Goal: Information Seeking & Learning: Learn about a topic

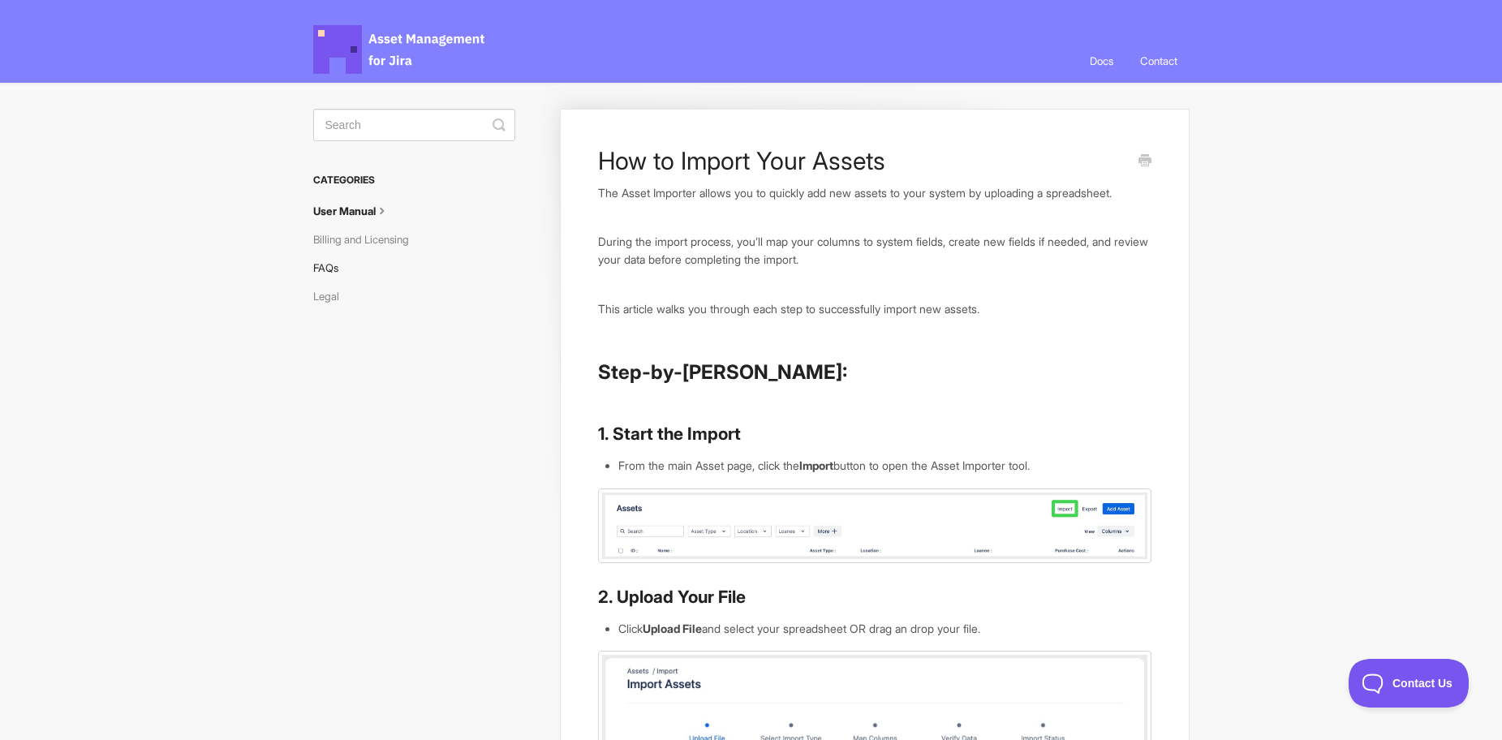
click at [339, 271] on link "FAQs" at bounding box center [331, 268] width 37 height 26
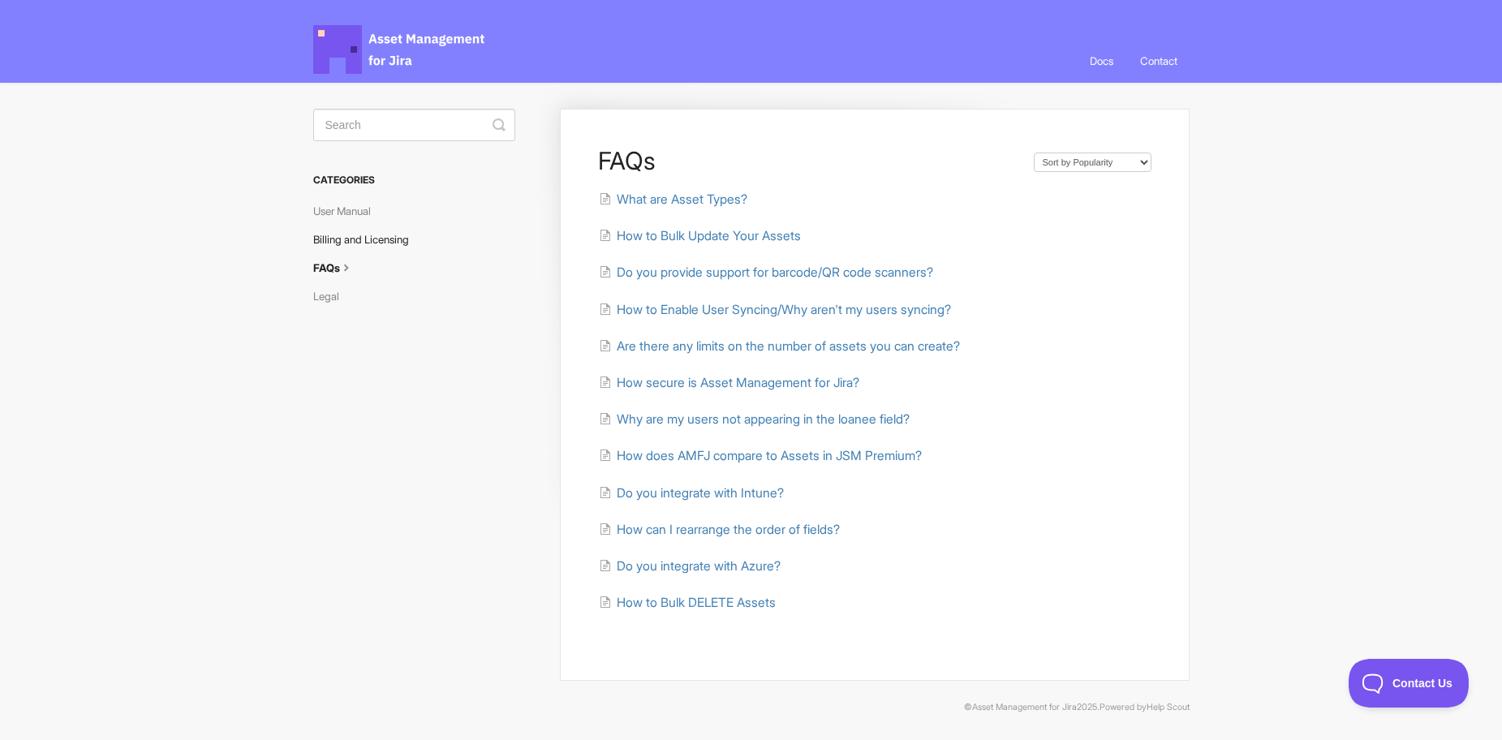
click at [352, 243] on link "Billing and Licensing" at bounding box center [367, 239] width 108 height 26
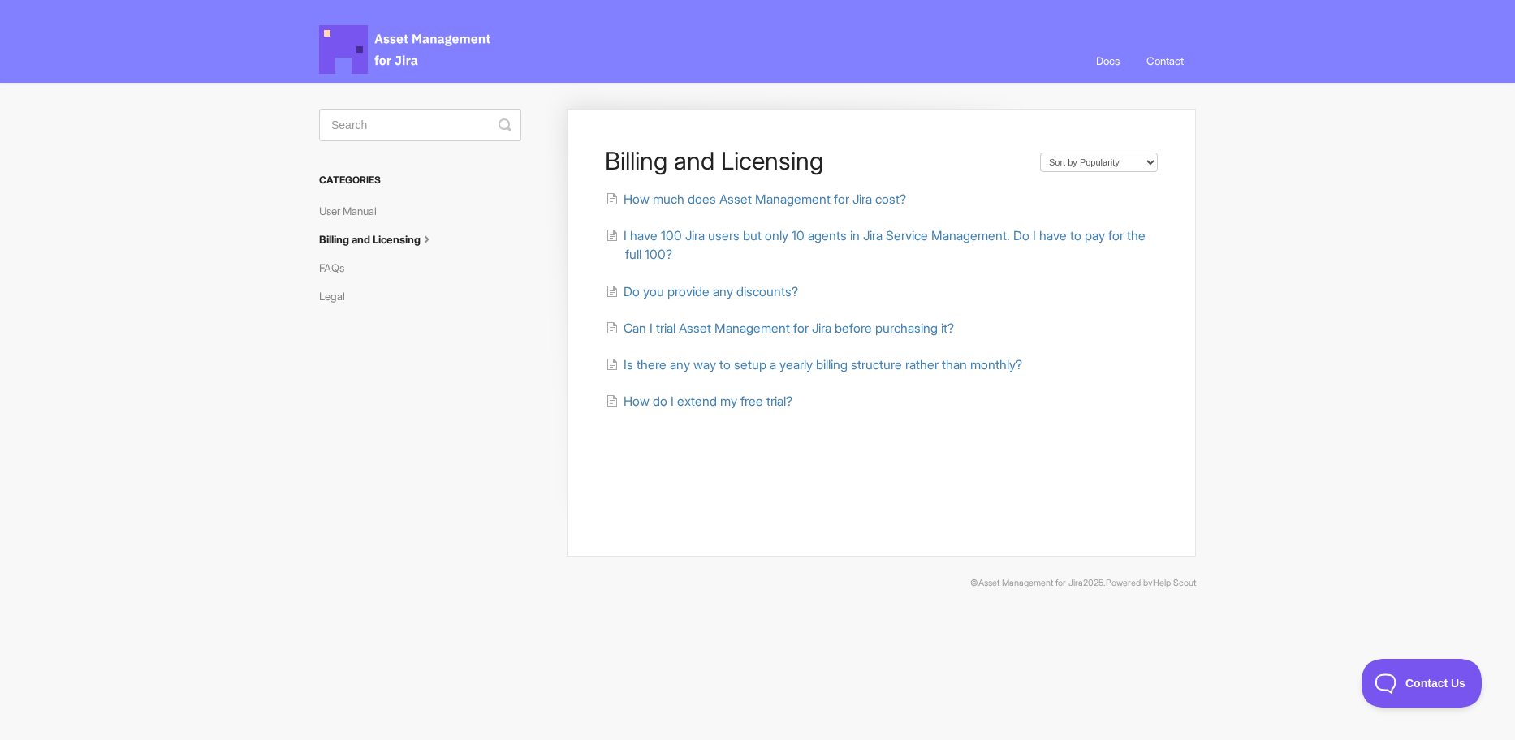
click at [356, 186] on h3 "Categories" at bounding box center [420, 180] width 202 height 29
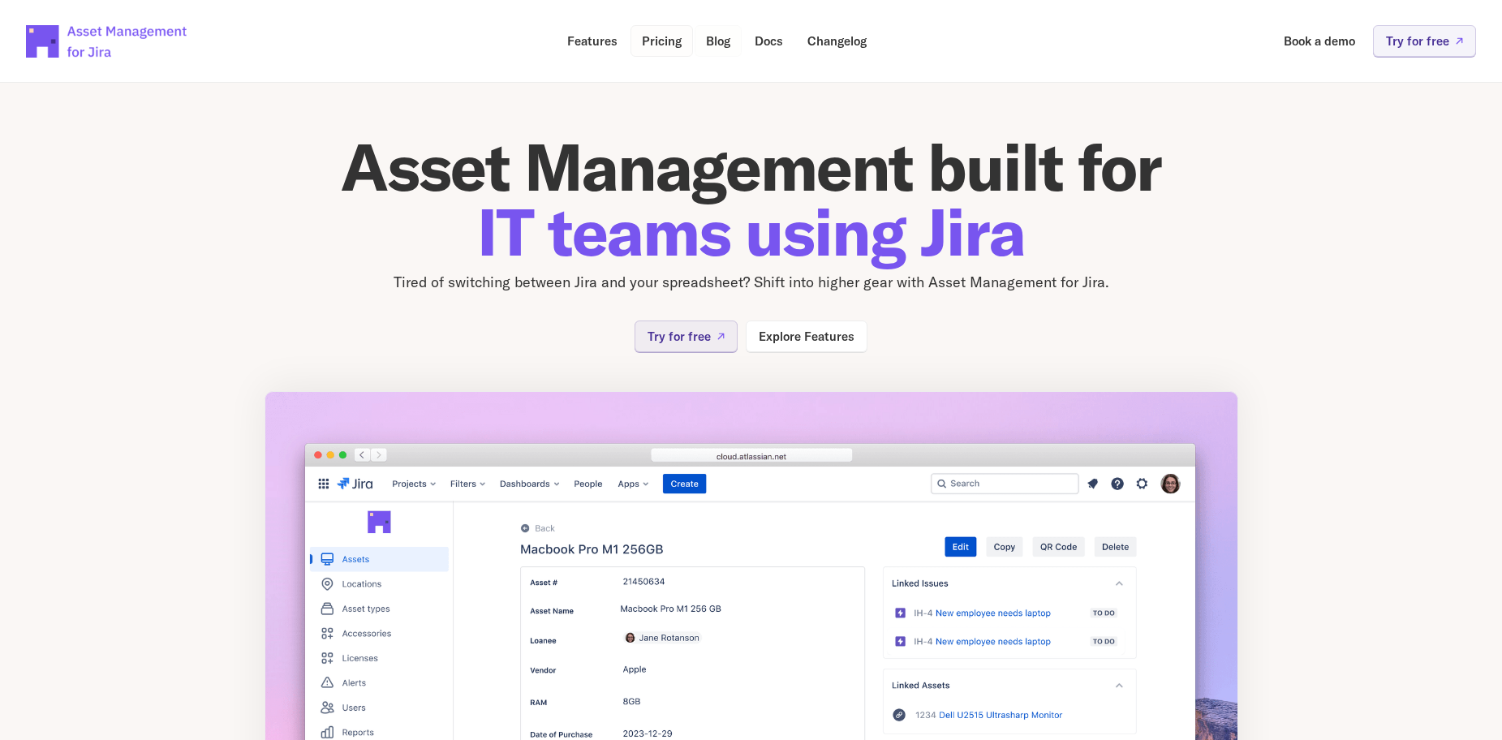
click at [661, 43] on p "Pricing" at bounding box center [662, 41] width 40 height 12
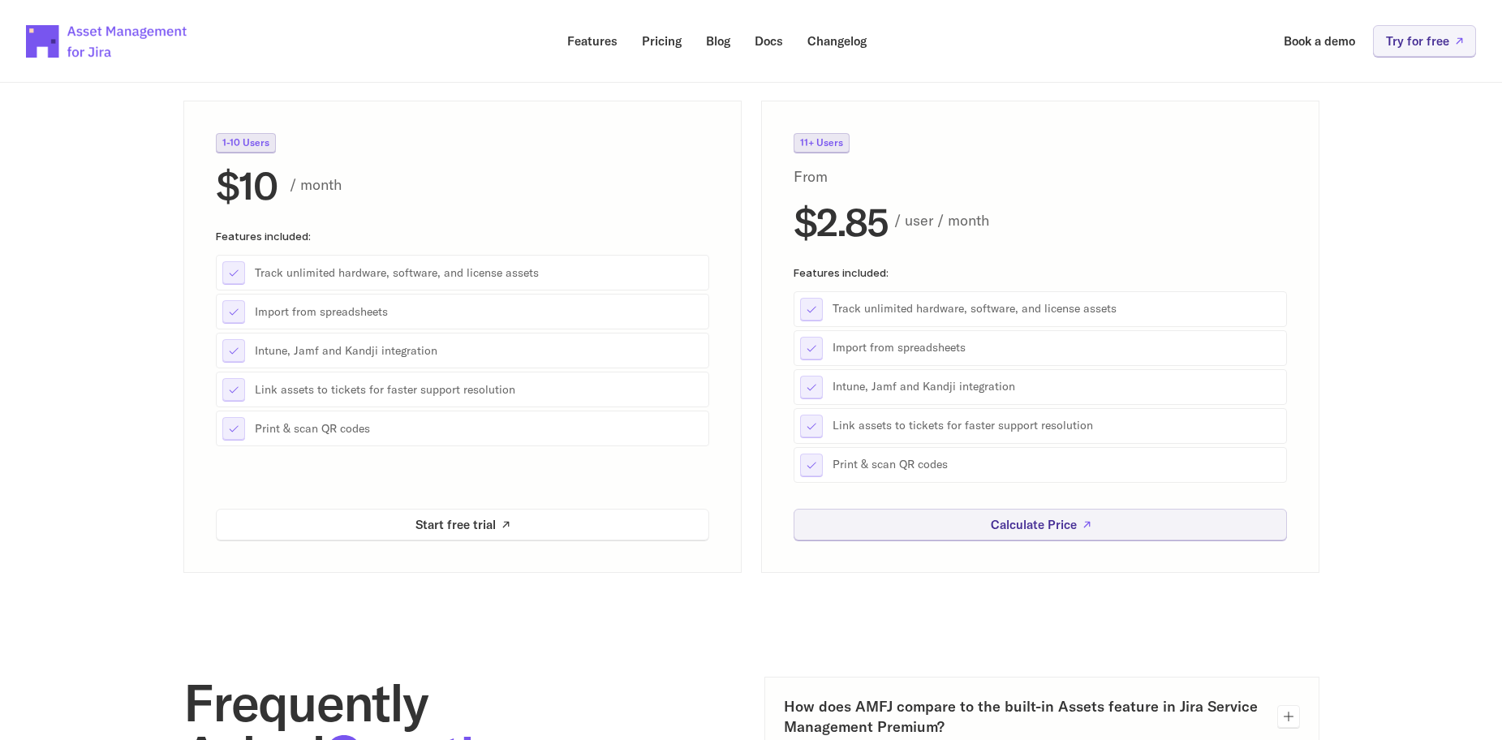
scroll to position [244, 0]
click at [943, 531] on link "Calculate Price" at bounding box center [1041, 524] width 494 height 32
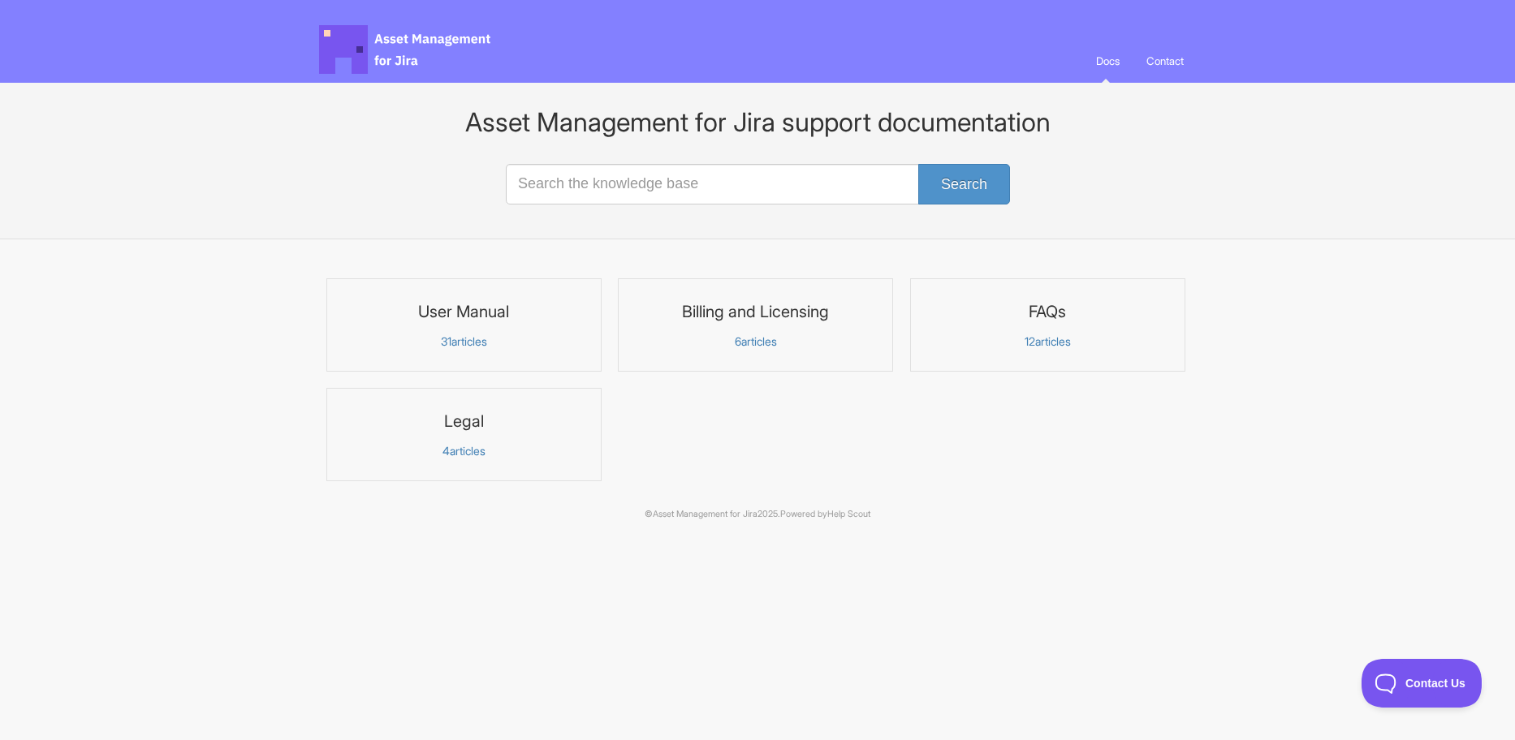
click at [463, 338] on p "31 articles" at bounding box center [464, 341] width 254 height 15
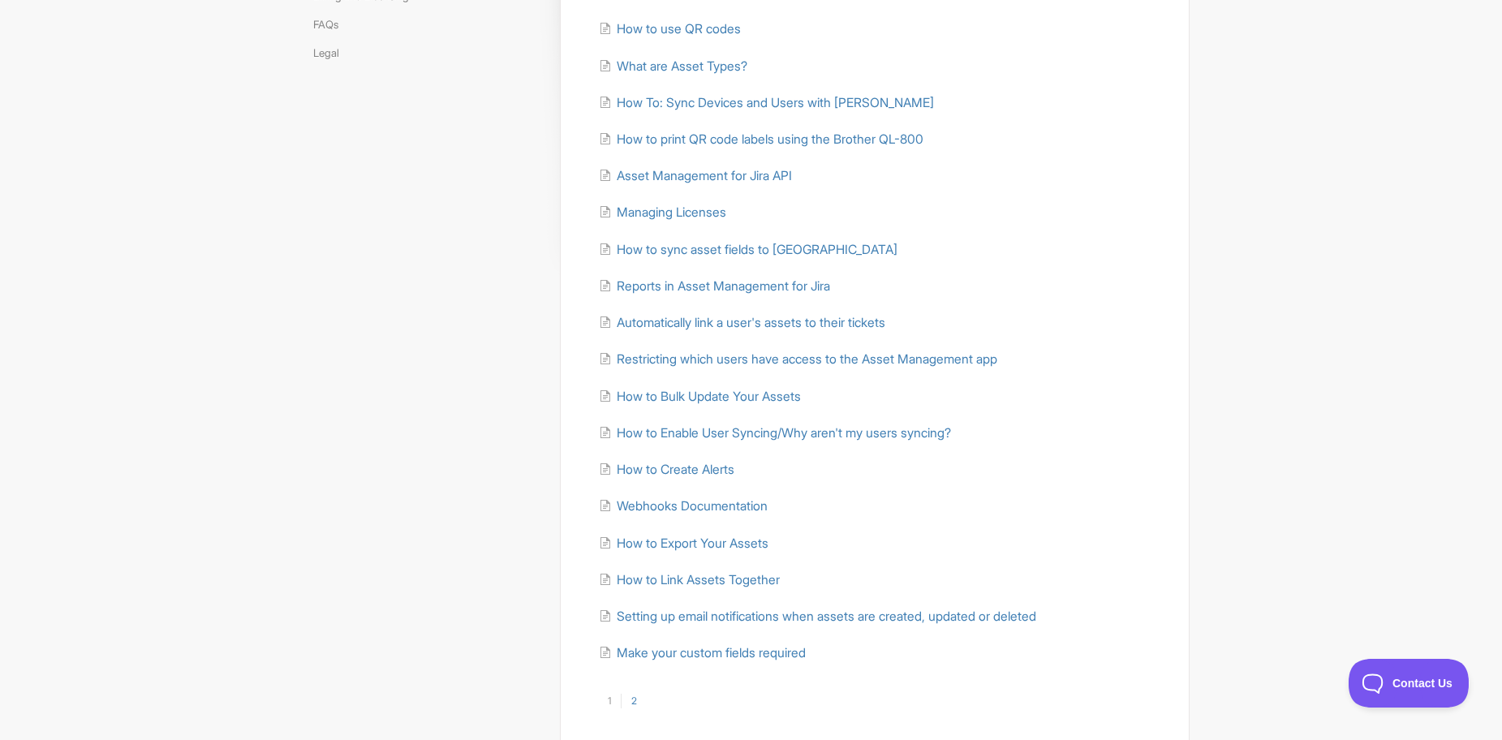
scroll to position [328, 0]
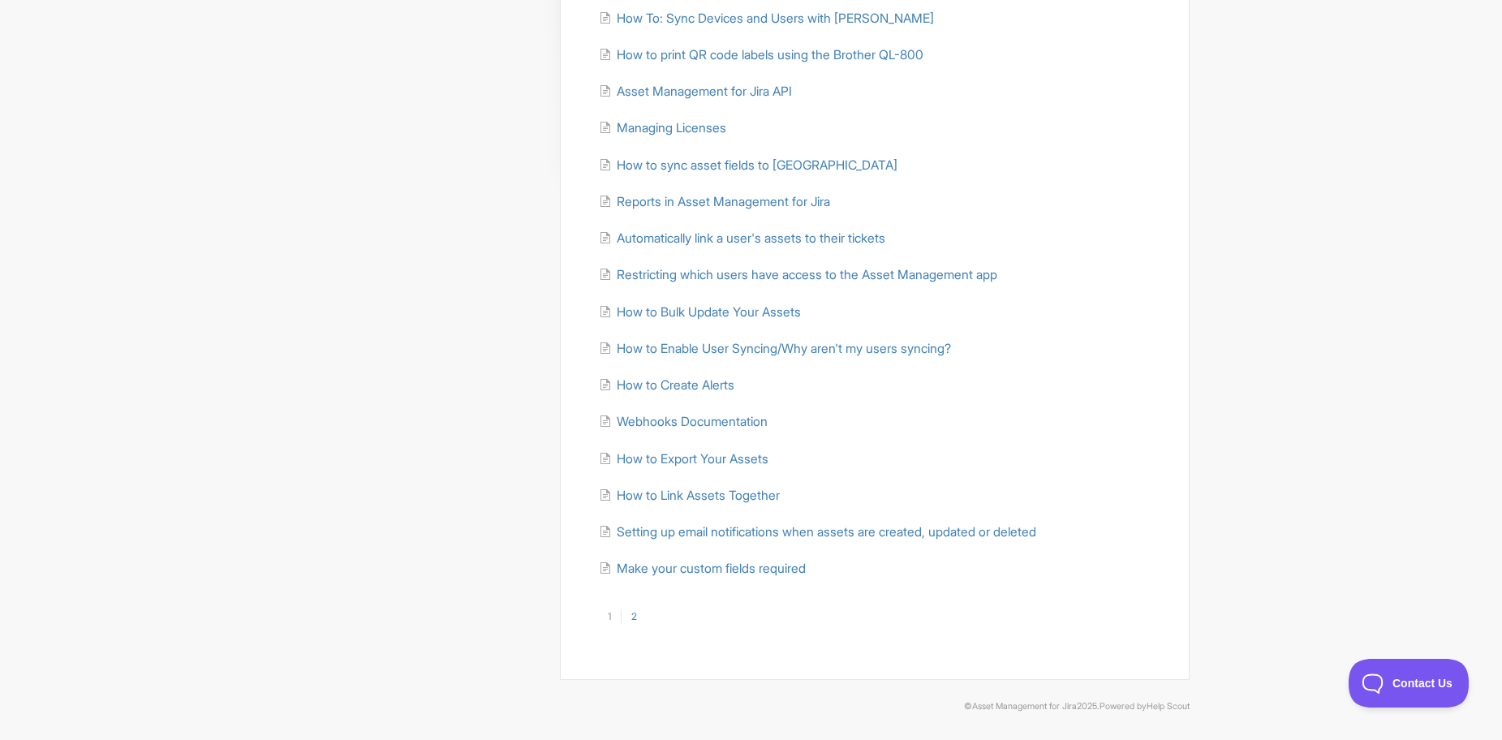
click at [640, 613] on link "2" at bounding box center [634, 617] width 26 height 15
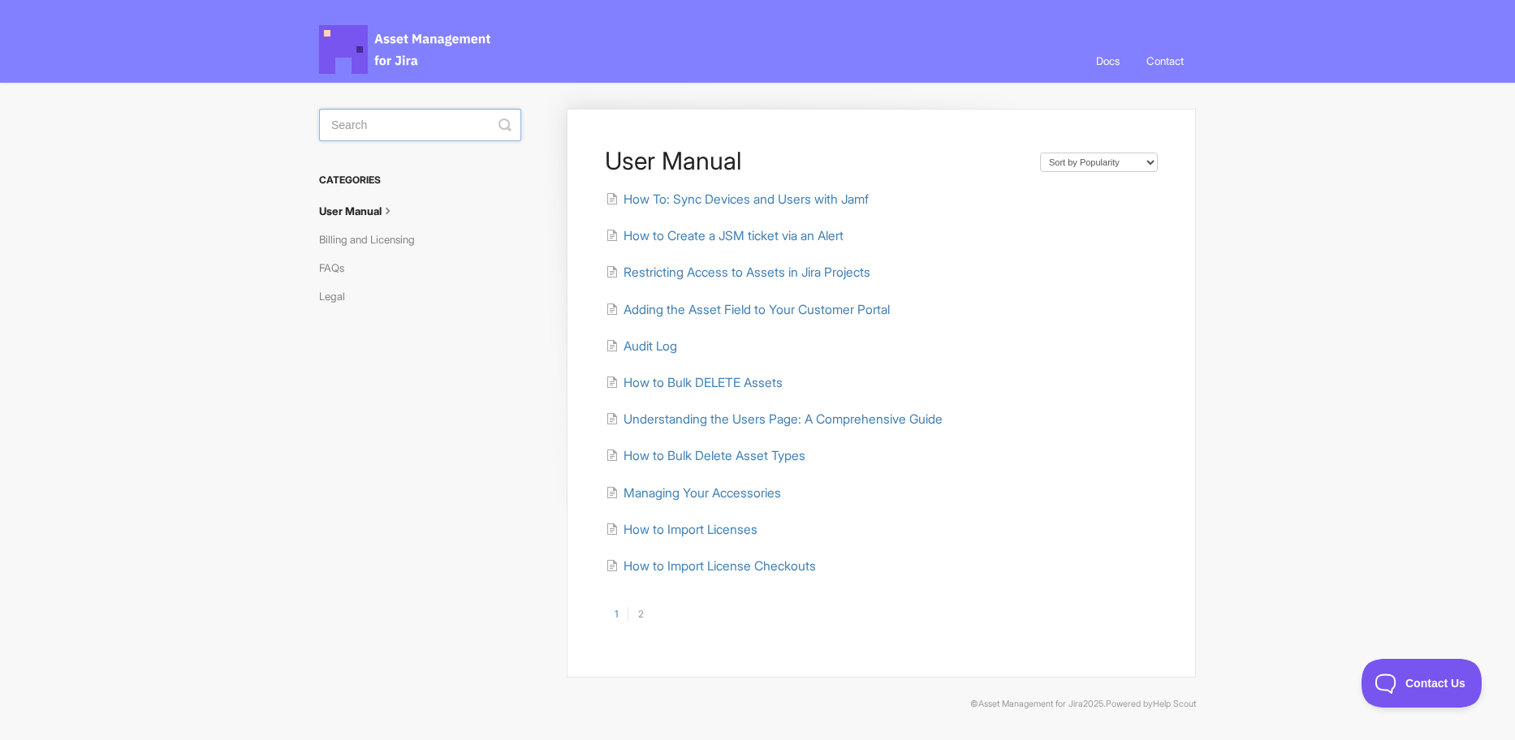
click at [395, 125] on input "Search" at bounding box center [420, 125] width 202 height 32
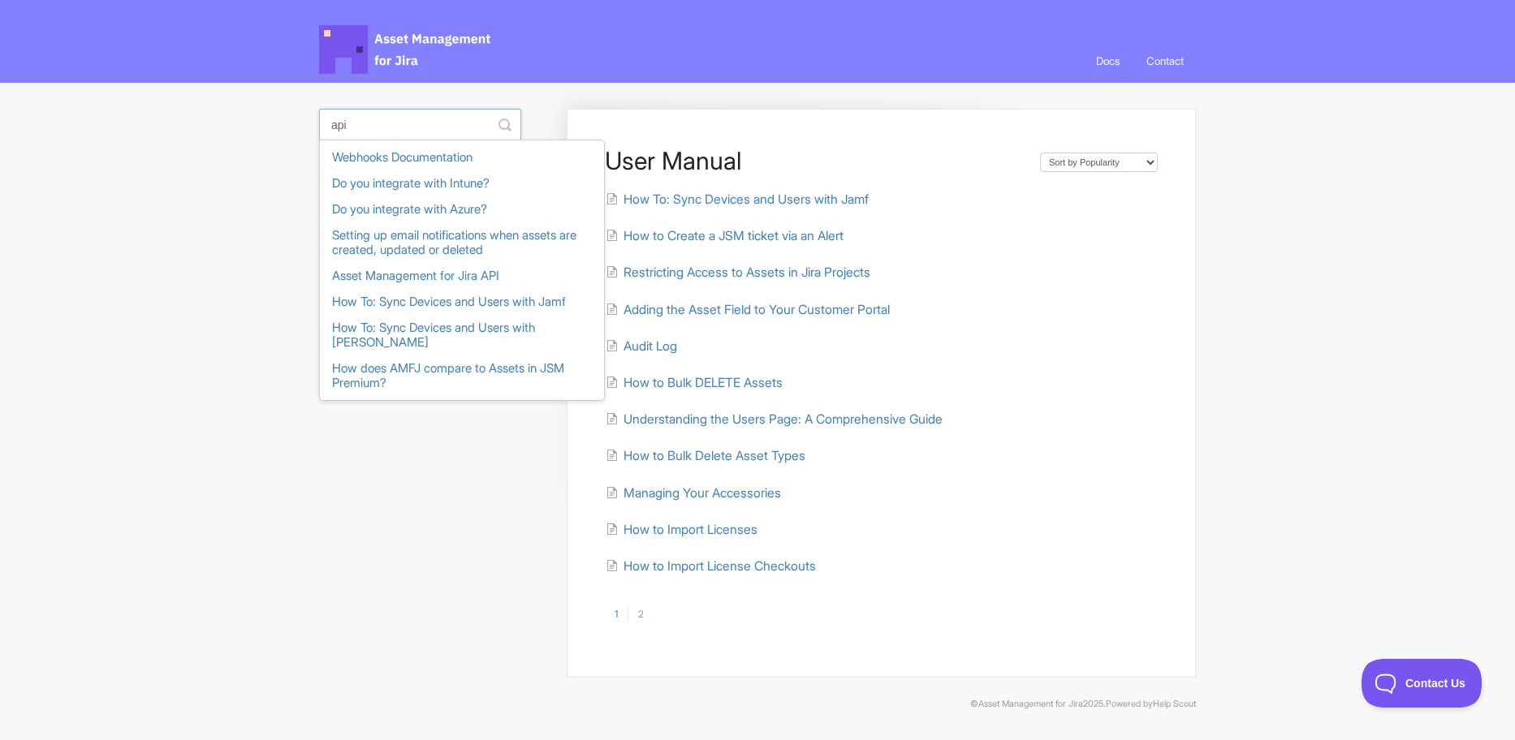
type input "api"
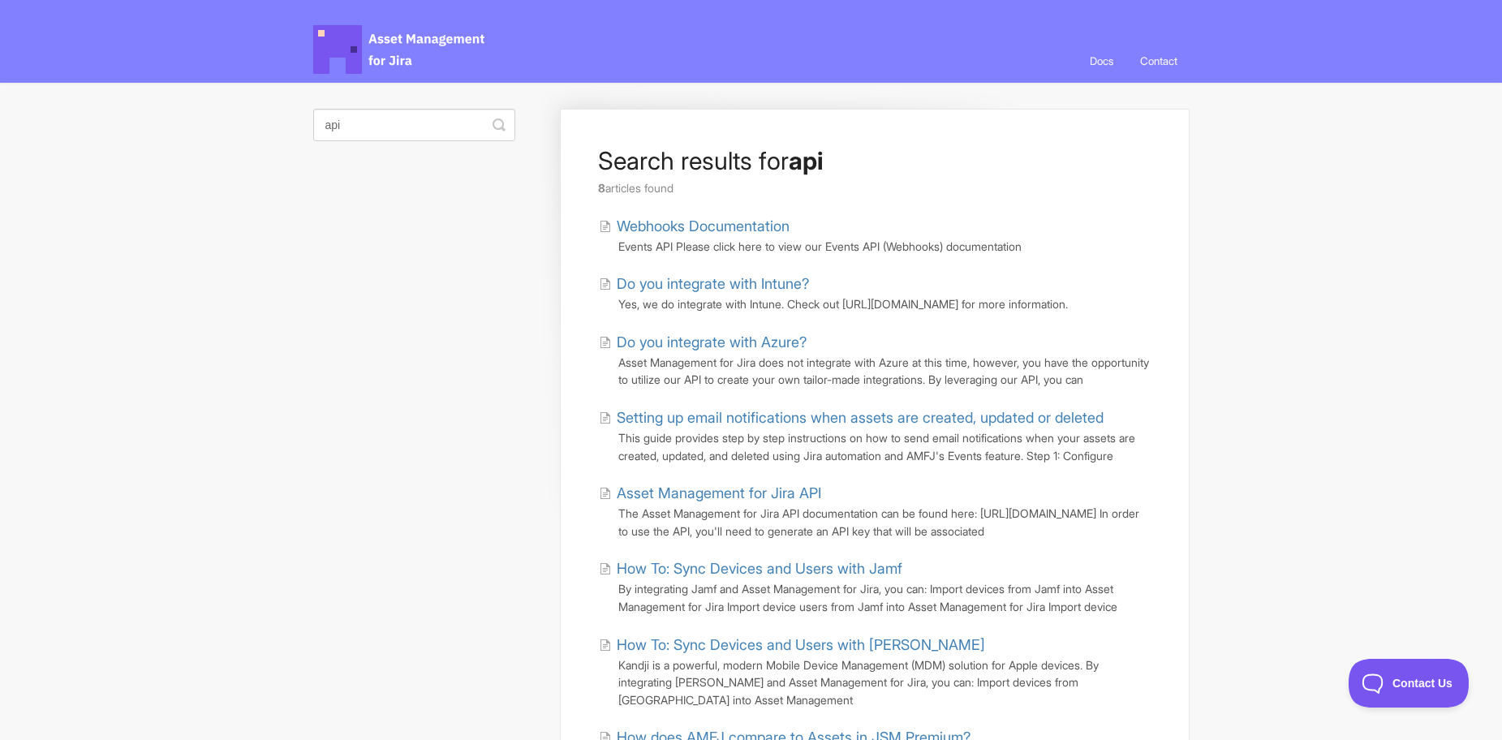
click at [712, 504] on link "Asset Management for Jira API" at bounding box center [710, 493] width 222 height 22
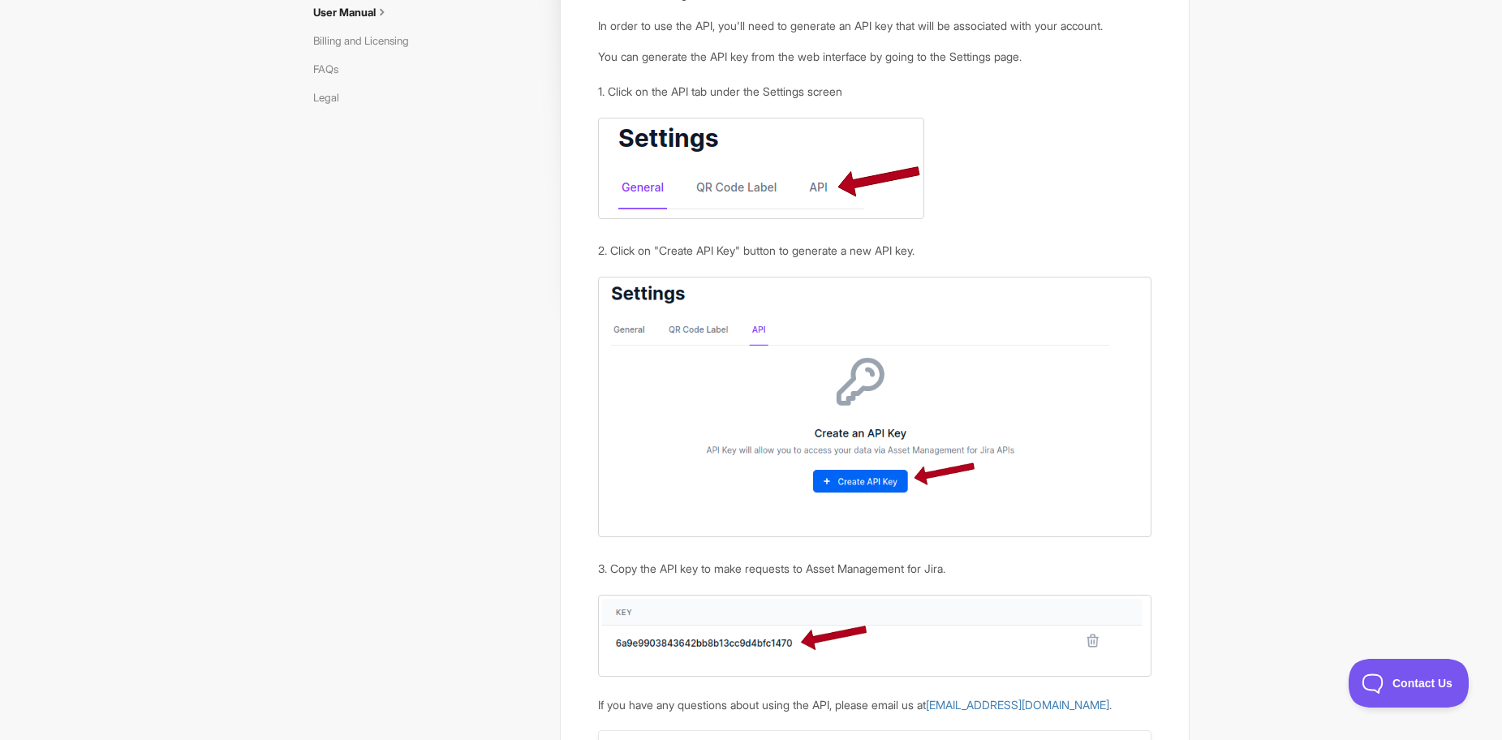
scroll to position [193, 0]
